Goal: Subscribe to service/newsletter

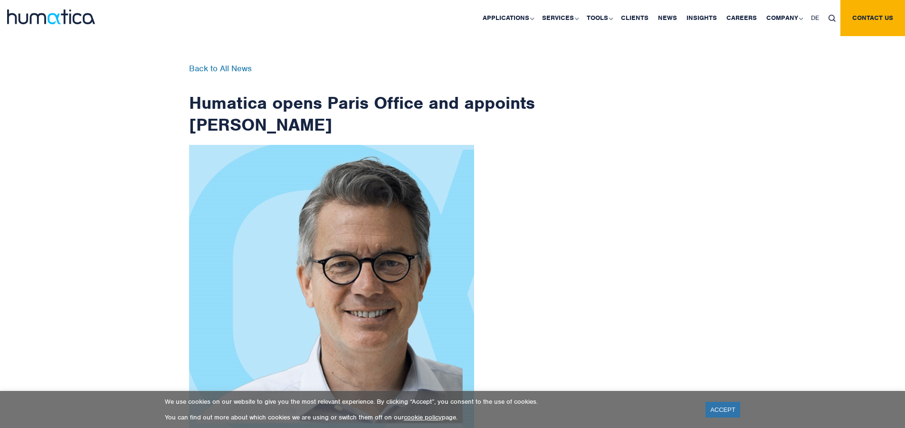
scroll to position [1515, 0]
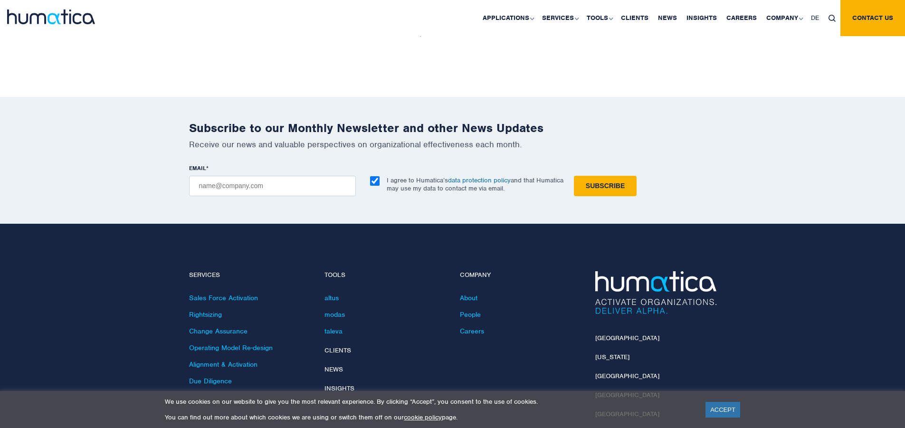
checkbox input "true"
type input "[EMAIL_ADDRESS][DOMAIN_NAME]"
click at [574, 176] on input "Subscribe" at bounding box center [605, 186] width 63 height 20
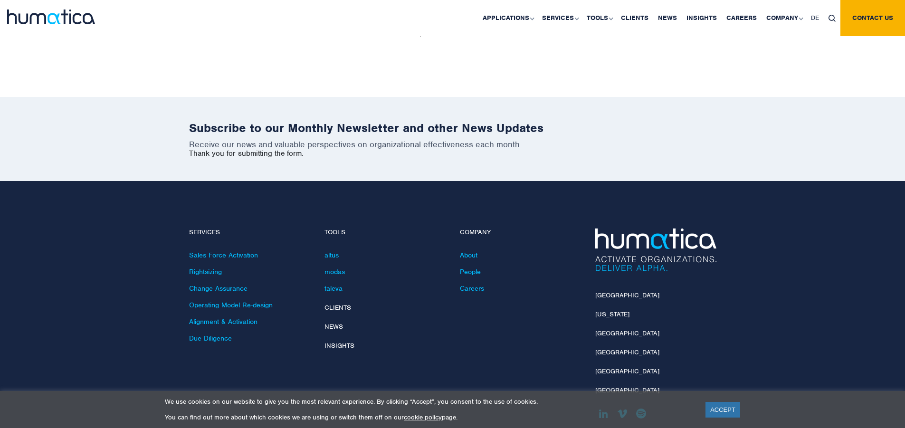
scroll to position [1472, 0]
